Goal: Task Accomplishment & Management: Complete application form

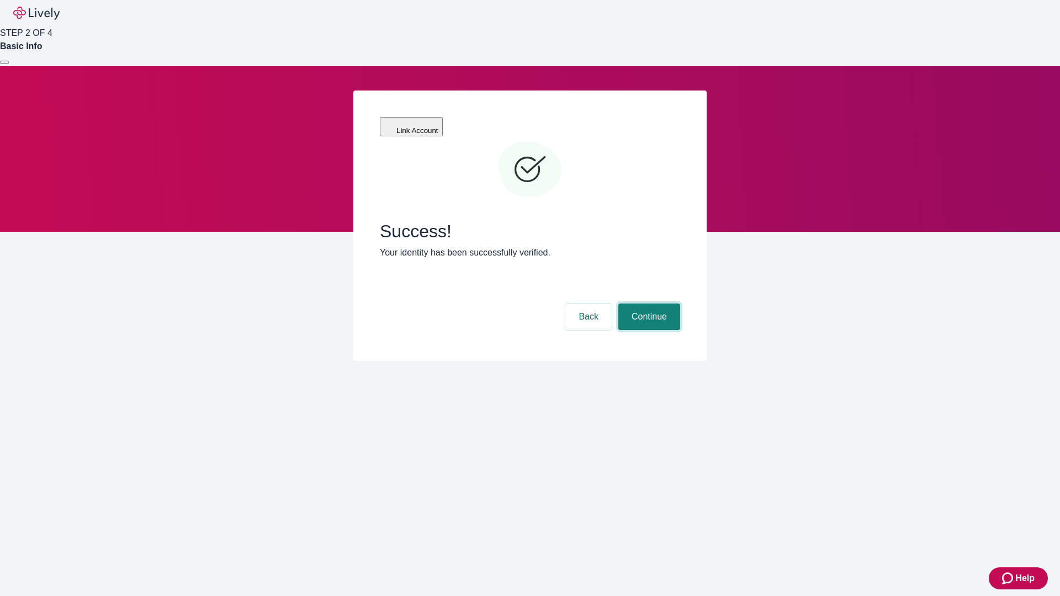
click at [647, 304] on button "Continue" at bounding box center [649, 317] width 62 height 26
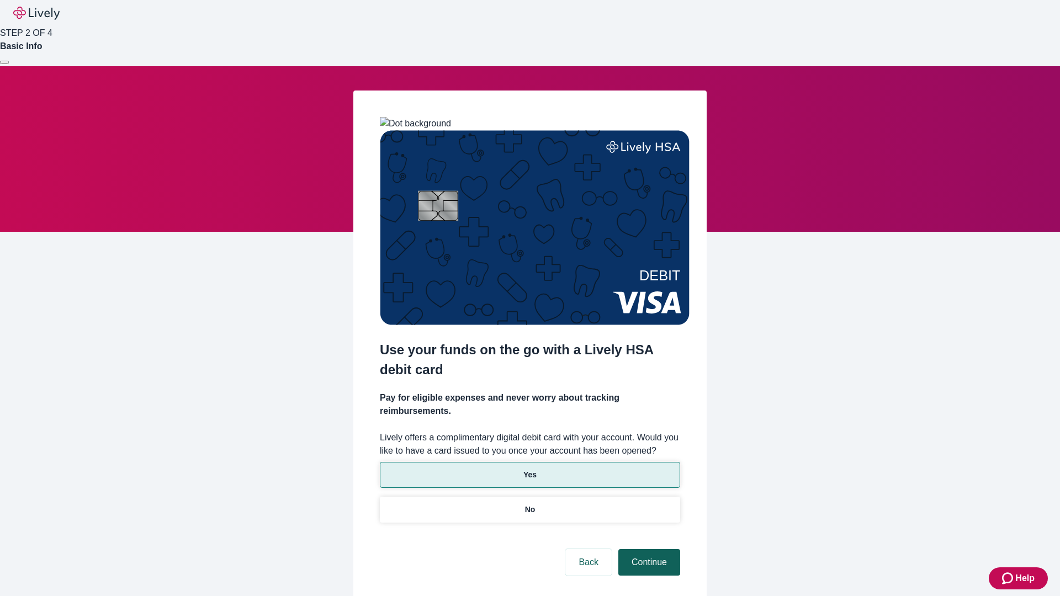
click at [529, 504] on p "No" at bounding box center [530, 510] width 10 height 12
click at [647, 549] on button "Continue" at bounding box center [649, 562] width 62 height 26
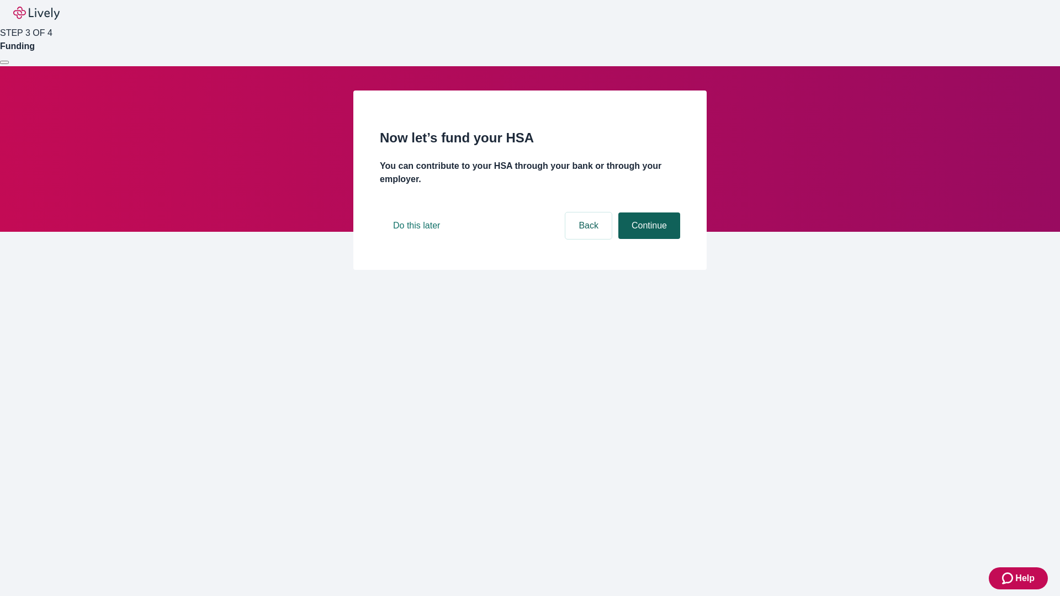
click at [647, 239] on button "Continue" at bounding box center [649, 225] width 62 height 26
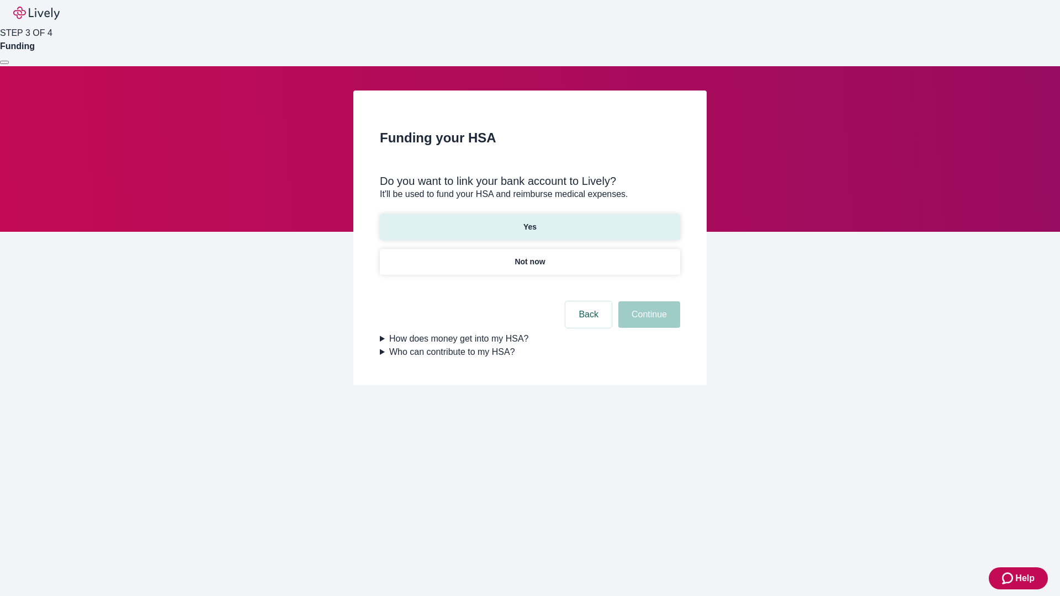
click at [529, 221] on p "Yes" at bounding box center [529, 227] width 13 height 12
click at [647, 301] on button "Continue" at bounding box center [649, 314] width 62 height 26
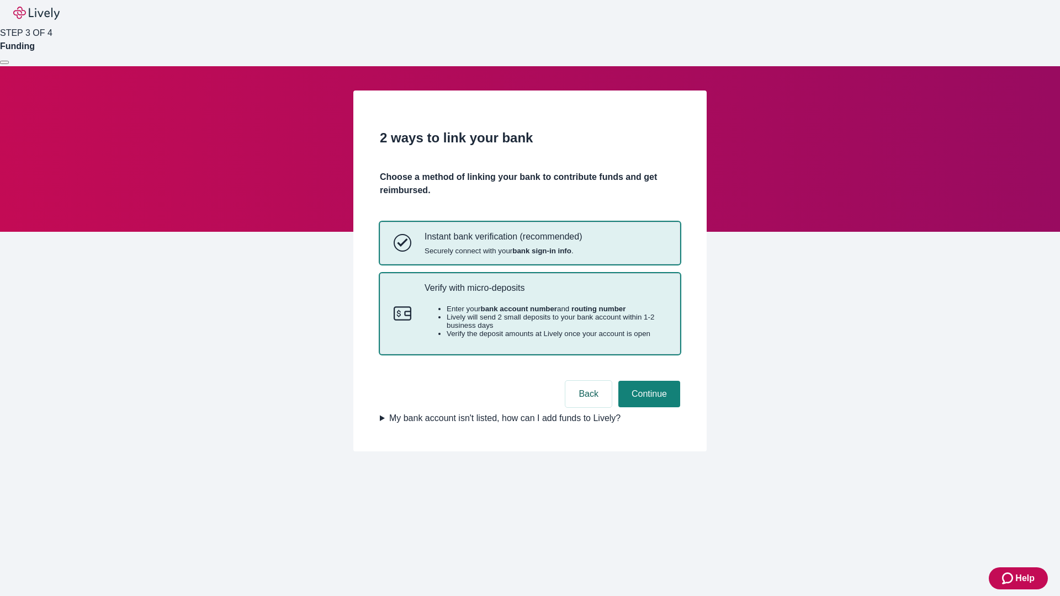
click at [545, 293] on p "Verify with micro-deposits" at bounding box center [545, 288] width 242 height 10
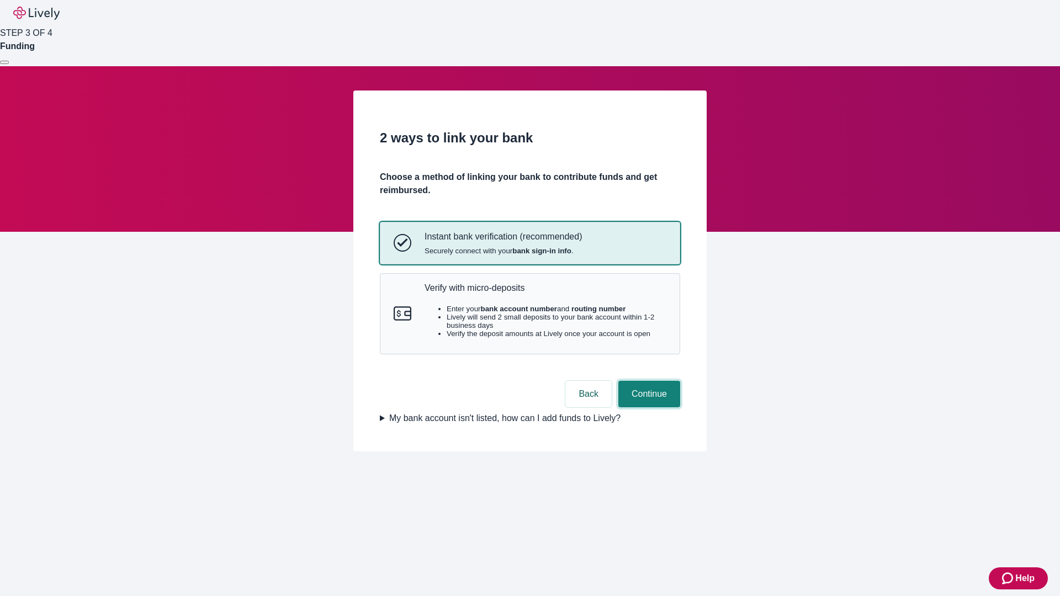
click at [647, 407] on button "Continue" at bounding box center [649, 394] width 62 height 26
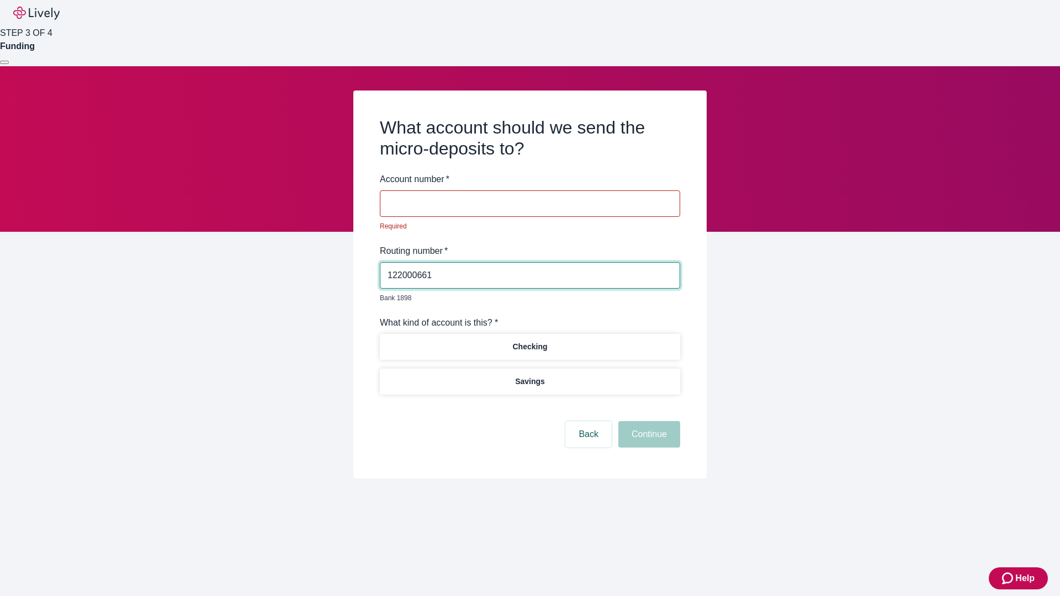
type input "122000661"
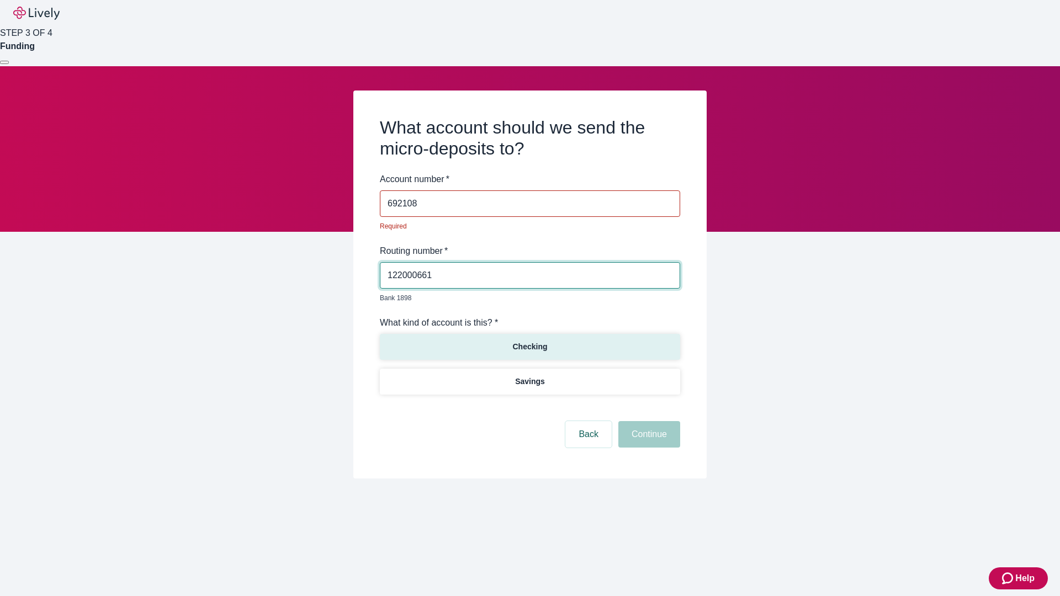
type input "692108"
click at [529, 341] on p "Checking" at bounding box center [529, 347] width 35 height 12
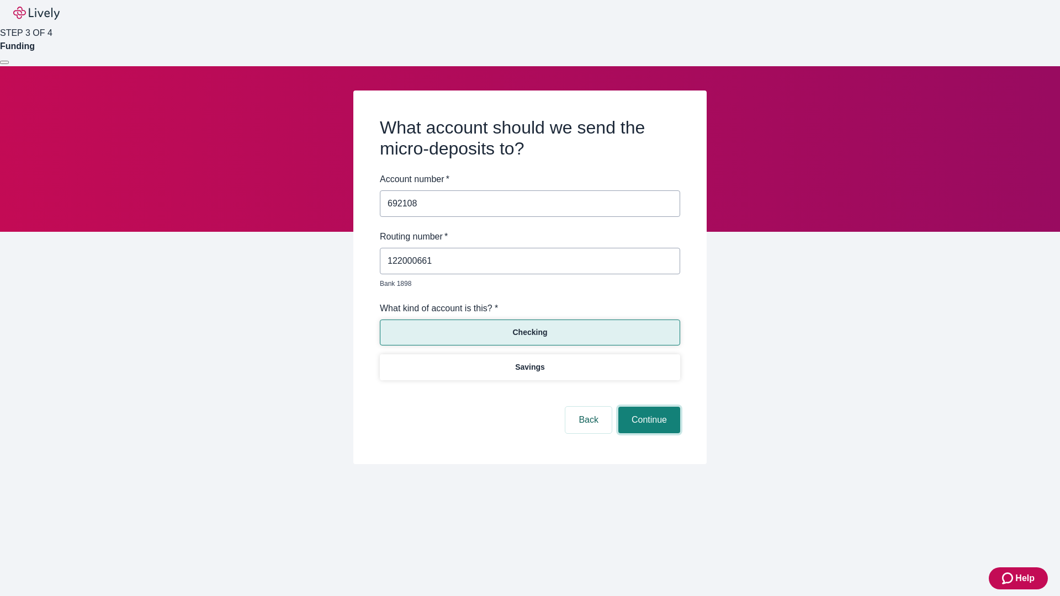
click at [647, 407] on button "Continue" at bounding box center [649, 420] width 62 height 26
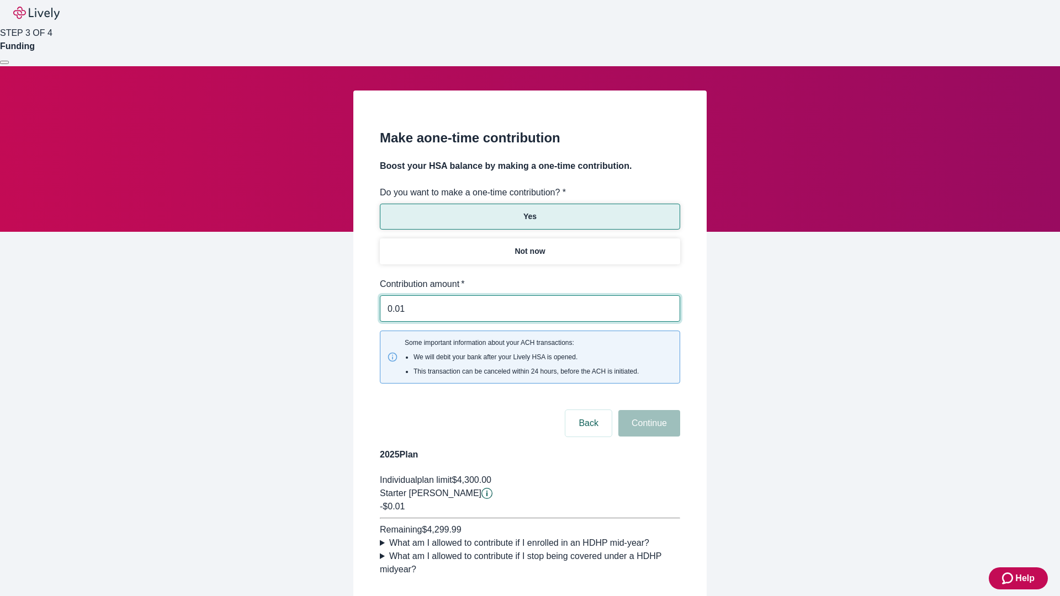
type input "0.01"
click at [647, 410] on button "Continue" at bounding box center [649, 423] width 62 height 26
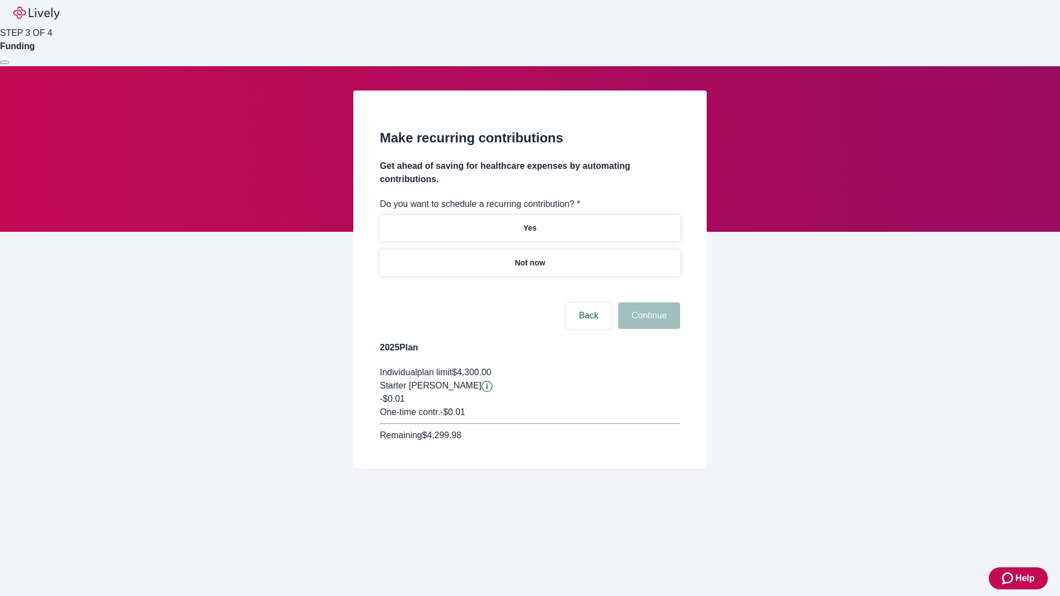
click at [529, 257] on p "Not now" at bounding box center [529, 263] width 30 height 12
click at [647, 302] on button "Continue" at bounding box center [649, 315] width 62 height 26
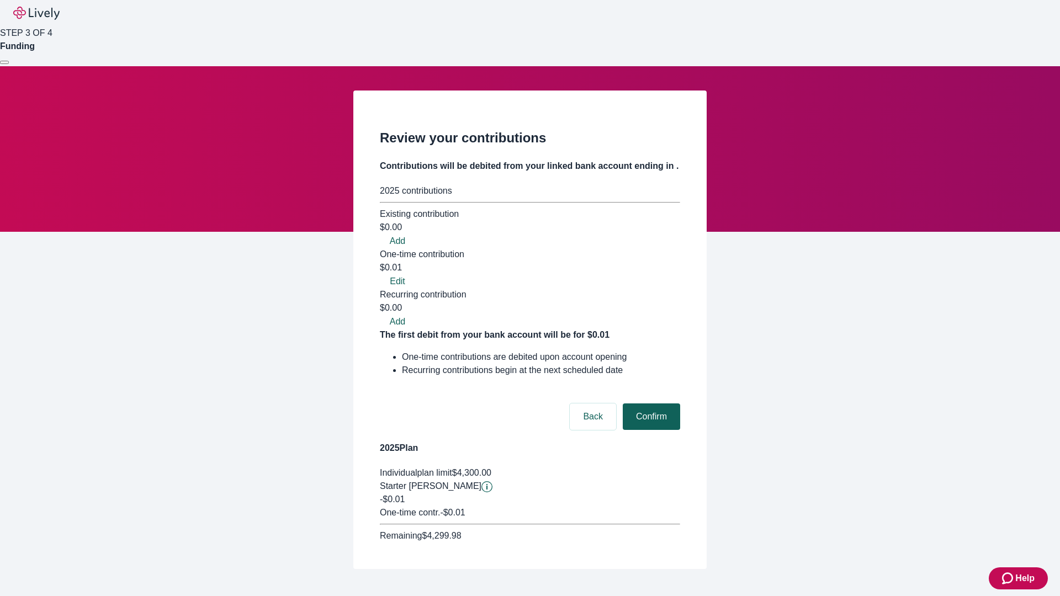
click at [650, 403] on button "Confirm" at bounding box center [651, 416] width 57 height 26
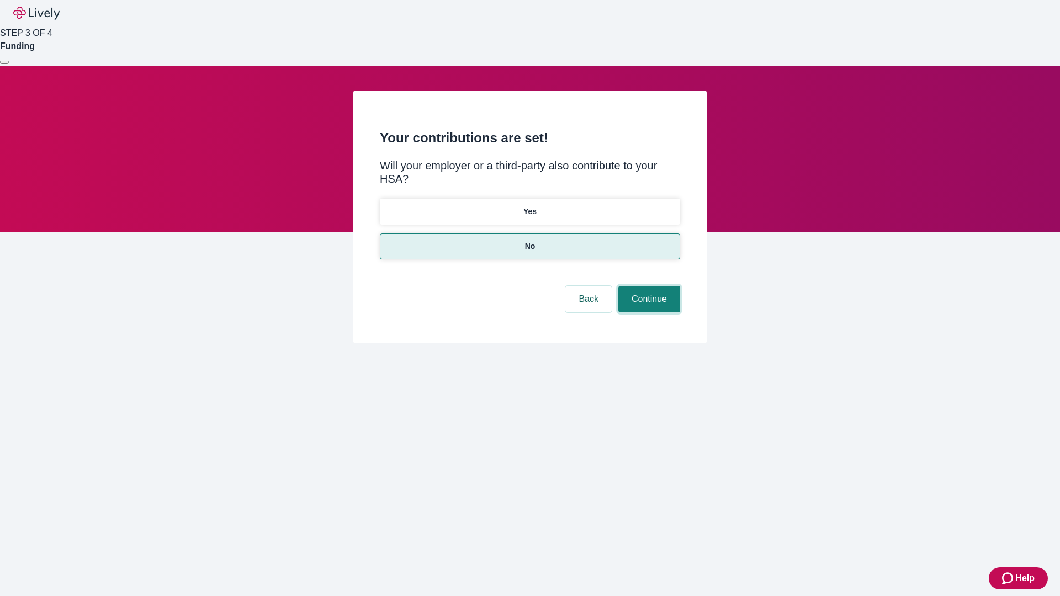
click at [647, 286] on button "Continue" at bounding box center [649, 299] width 62 height 26
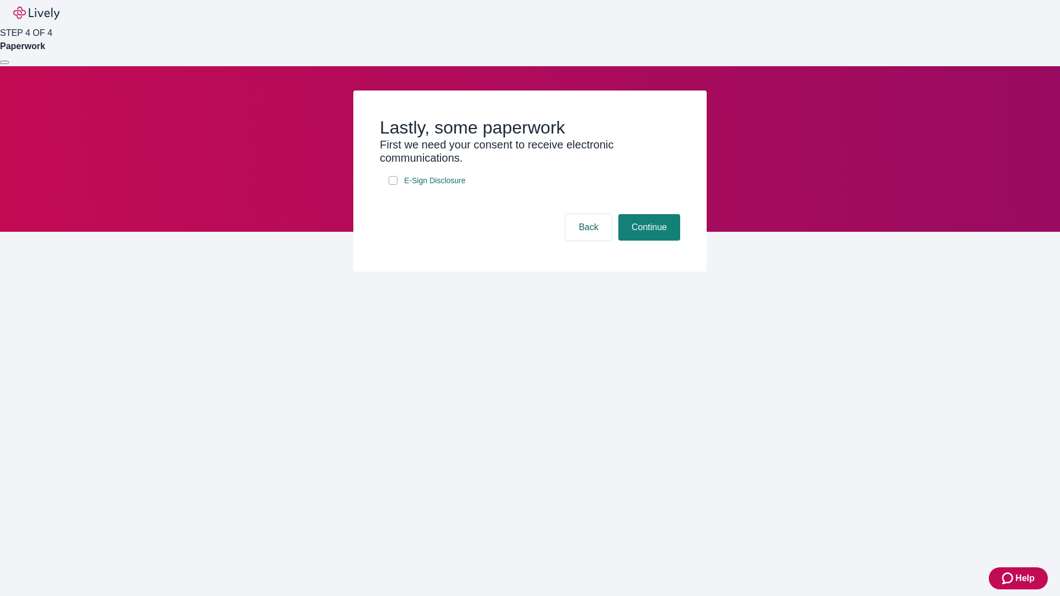
click at [393, 185] on input "E-Sign Disclosure" at bounding box center [393, 180] width 9 height 9
checkbox input "true"
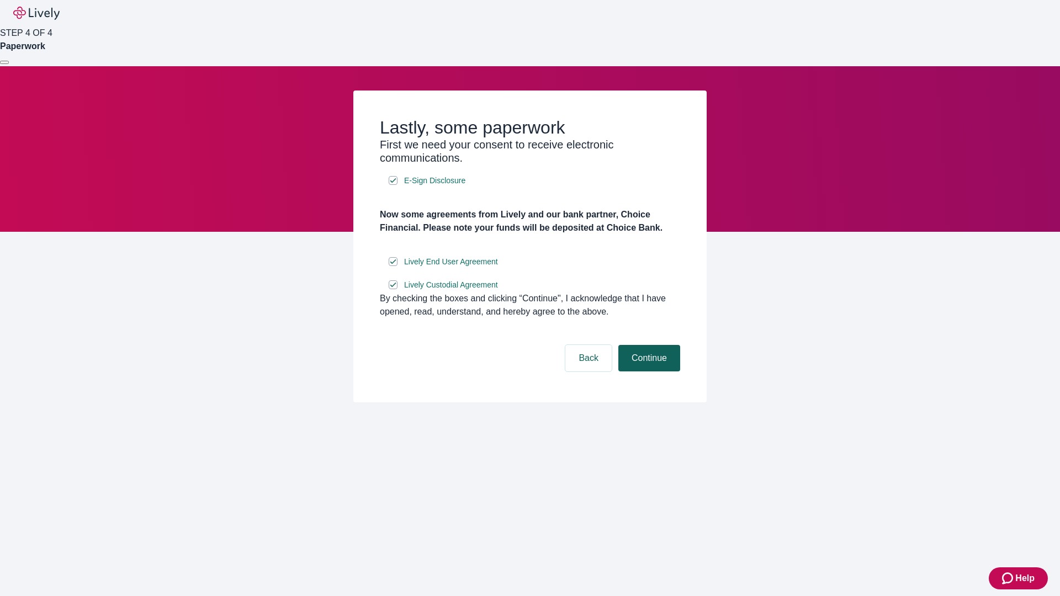
click at [647, 371] on button "Continue" at bounding box center [649, 358] width 62 height 26
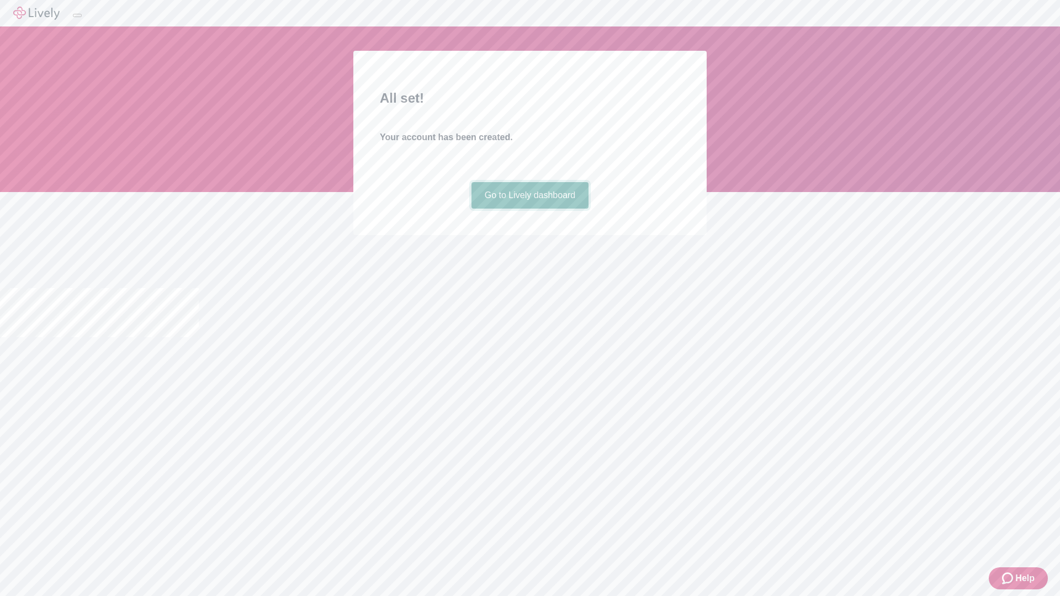
click at [529, 209] on link "Go to Lively dashboard" at bounding box center [530, 195] width 118 height 26
